Goal: Communication & Community: Answer question/provide support

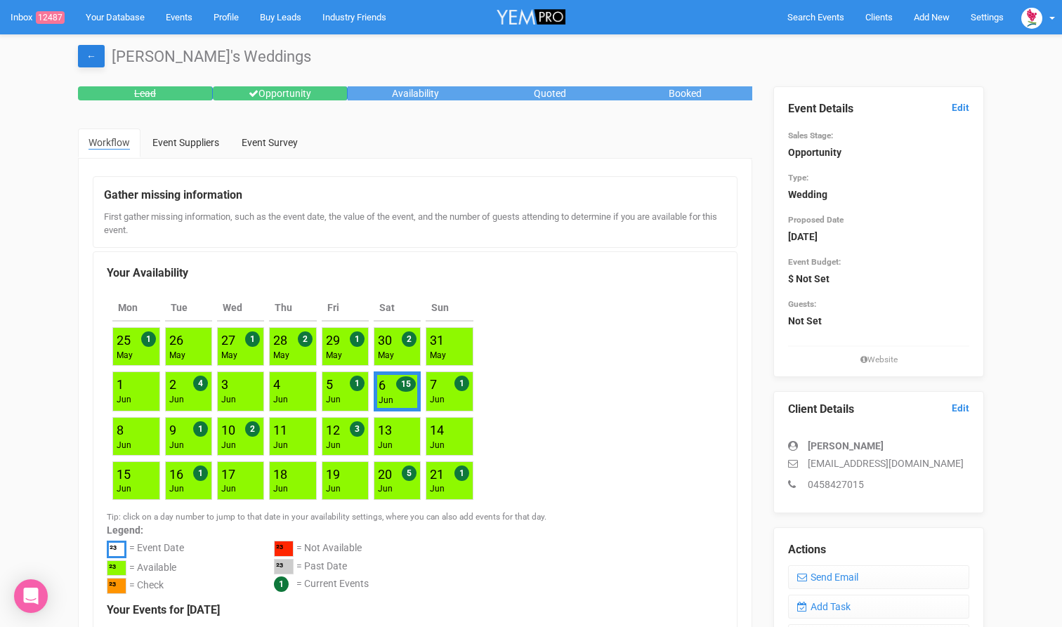
click at [88, 55] on link "←" at bounding box center [91, 56] width 27 height 22
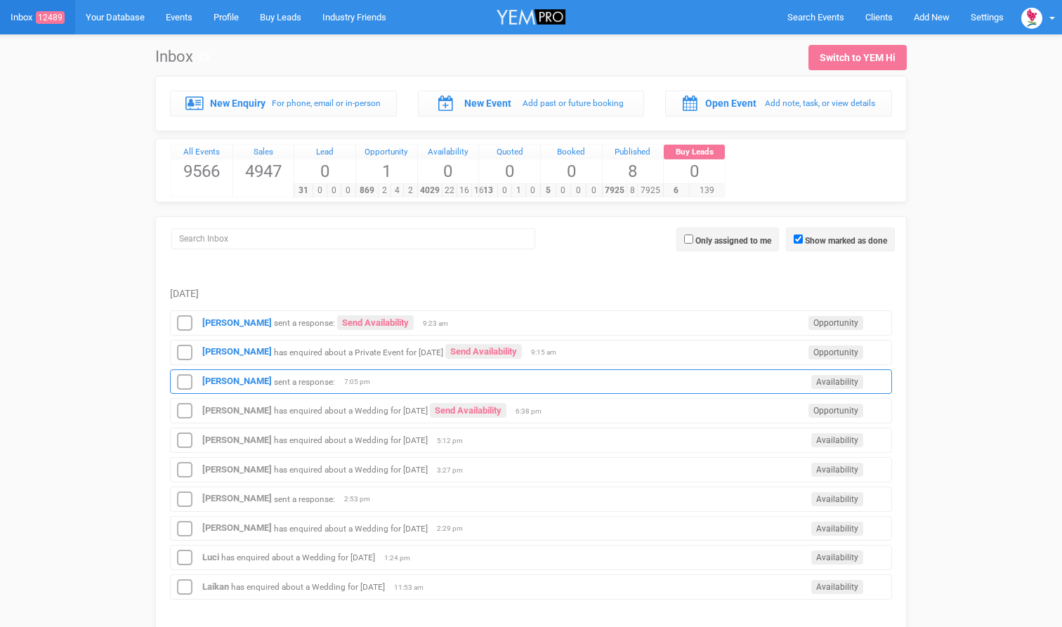
click at [335, 385] on small "sent a response:" at bounding box center [304, 382] width 61 height 10
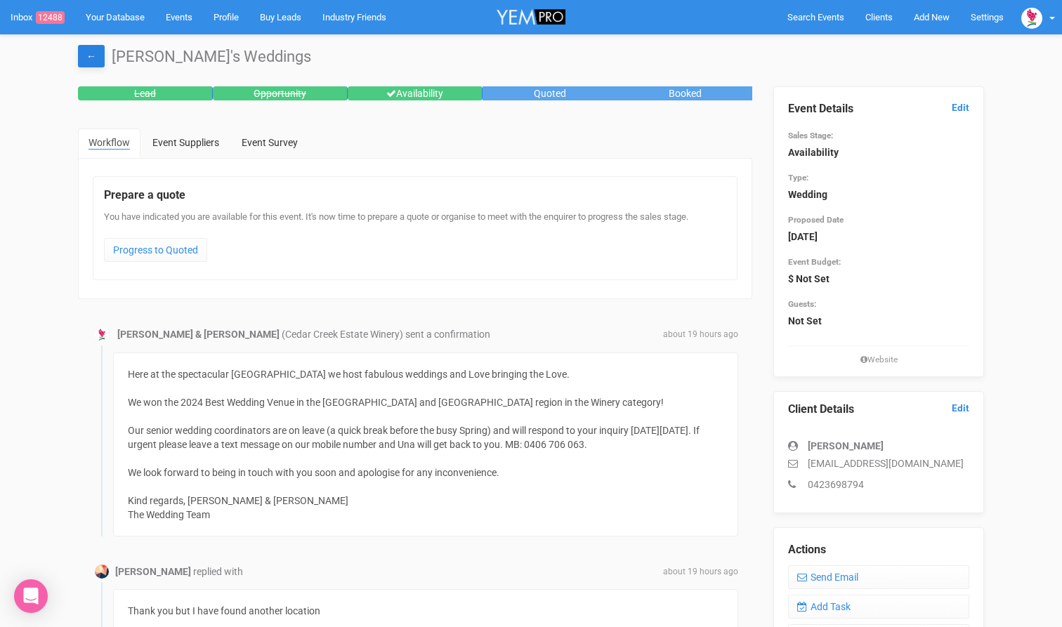
click at [84, 64] on link "←" at bounding box center [91, 56] width 27 height 22
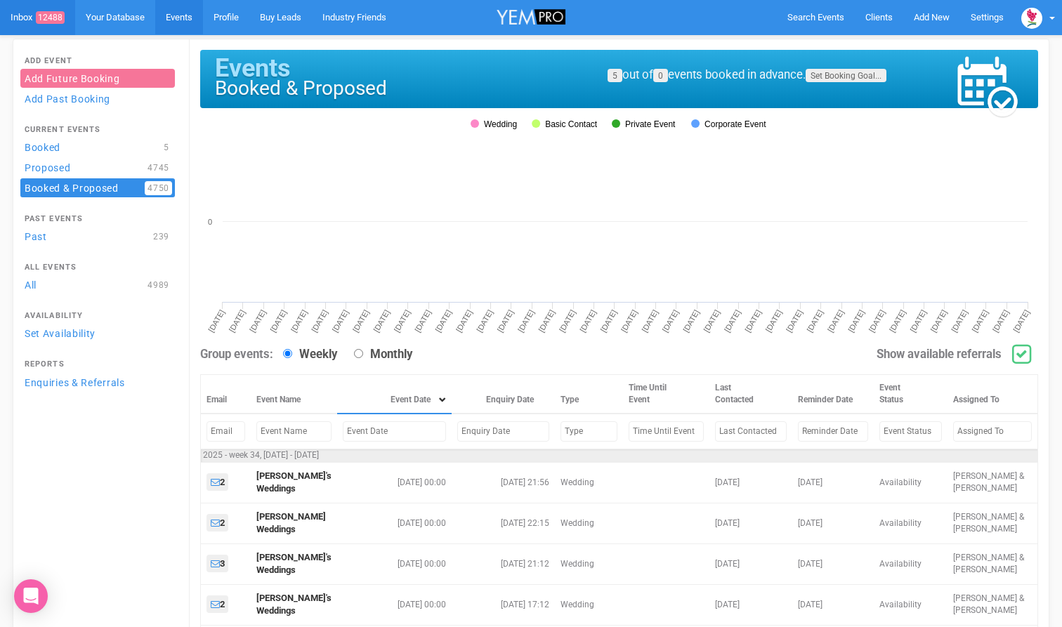
click at [25, 19] on link "Inbox 12488" at bounding box center [37, 17] width 75 height 35
